Goal: Task Accomplishment & Management: Use online tool/utility

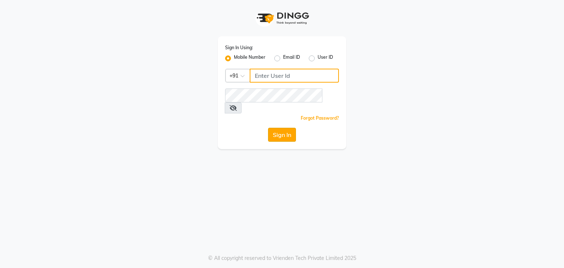
type input "9930388551"
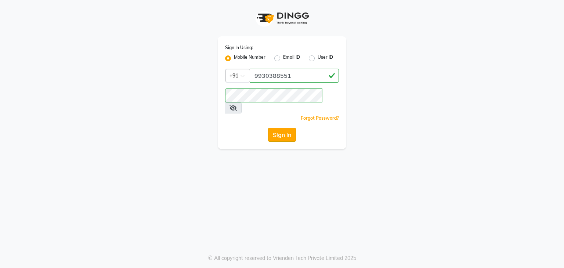
click at [280, 128] on button "Sign In" at bounding box center [282, 135] width 28 height 14
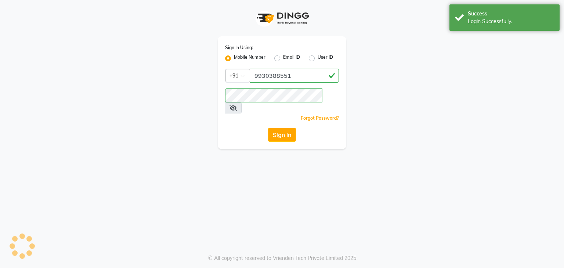
select select "service"
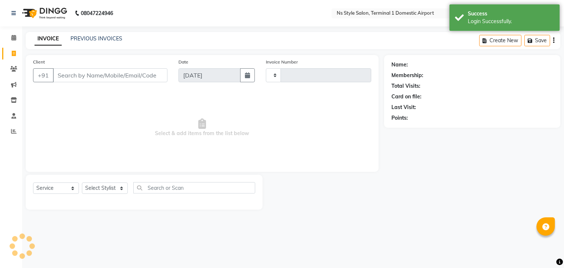
type input "1401"
select select "5659"
click at [84, 36] on link "PREVIOUS INVOICES" at bounding box center [96, 38] width 52 height 7
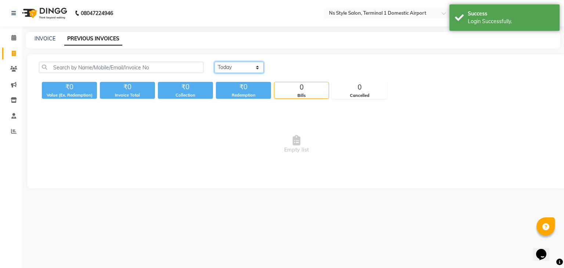
click at [254, 64] on select "[DATE] [DATE] Custom Range" at bounding box center [238, 67] width 49 height 11
select select "[DATE]"
click at [214, 62] on select "[DATE] [DATE] Custom Range" at bounding box center [238, 67] width 49 height 11
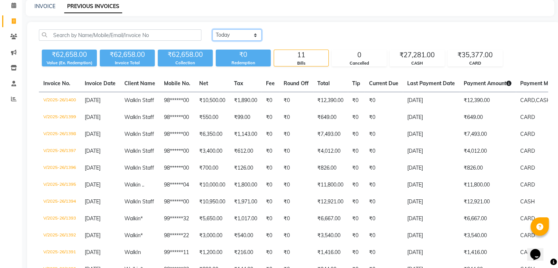
scroll to position [18, 0]
